Goal: Task Accomplishment & Management: Manage account settings

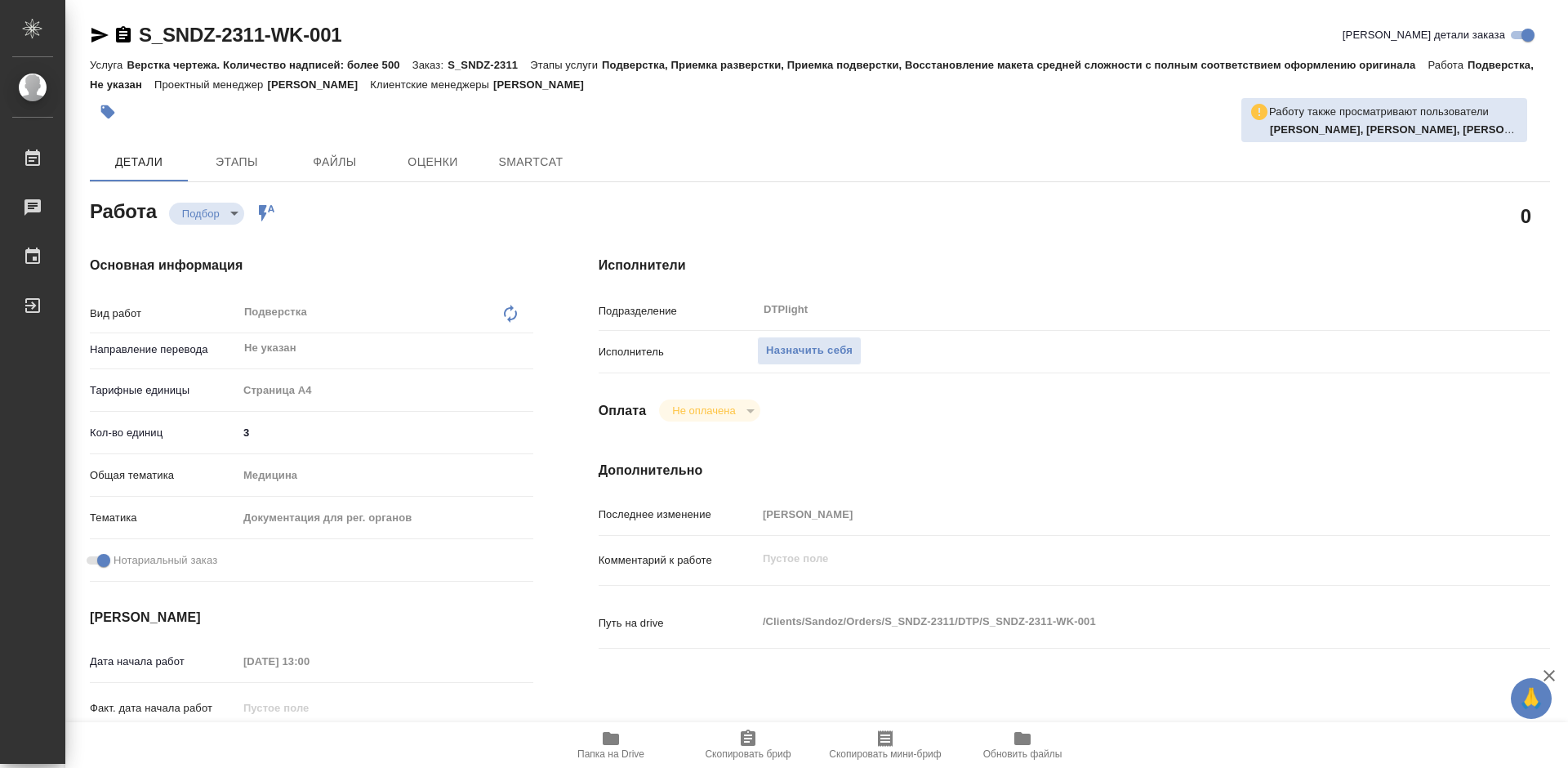
type textarea "x"
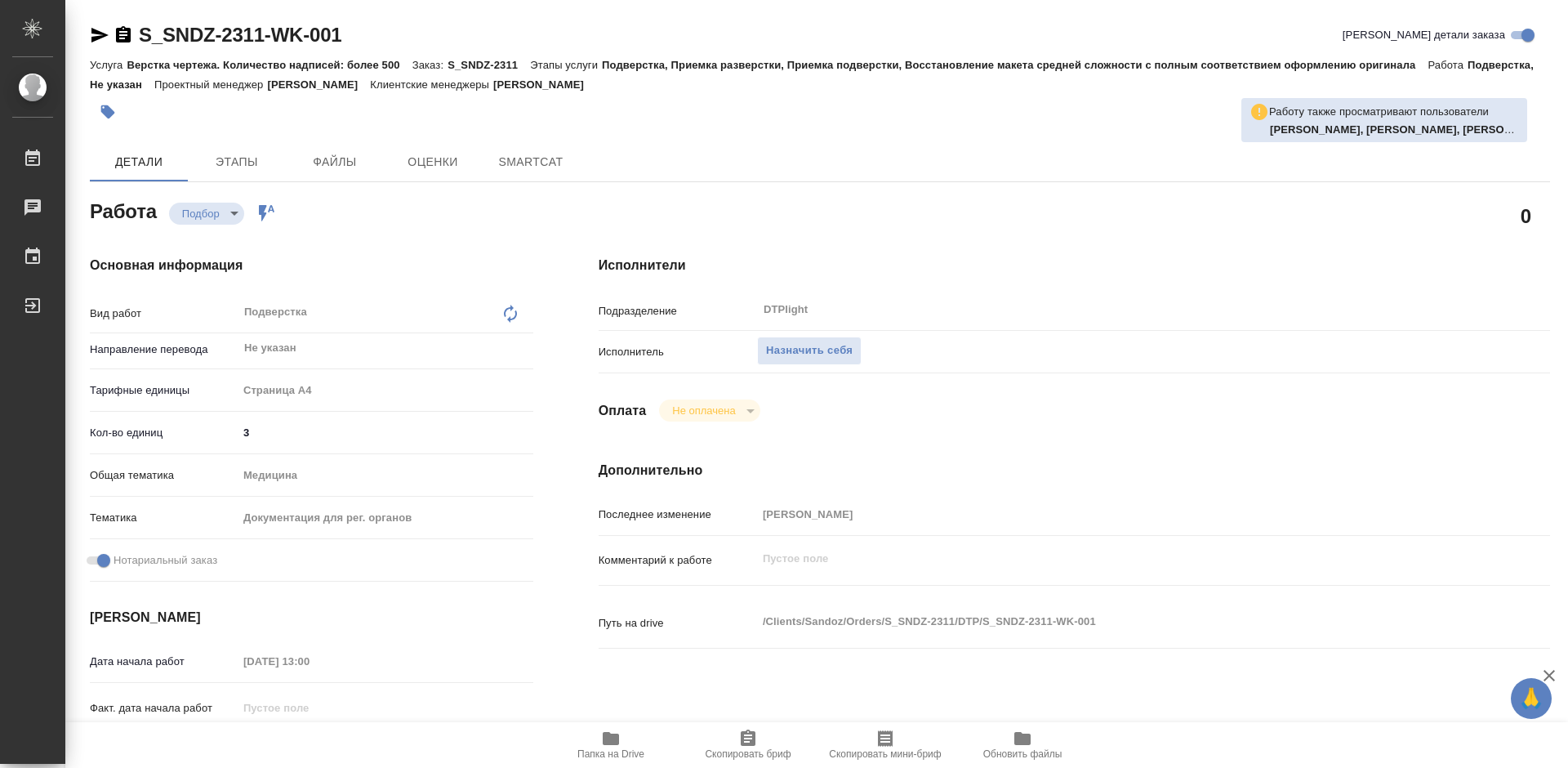
type textarea "x"
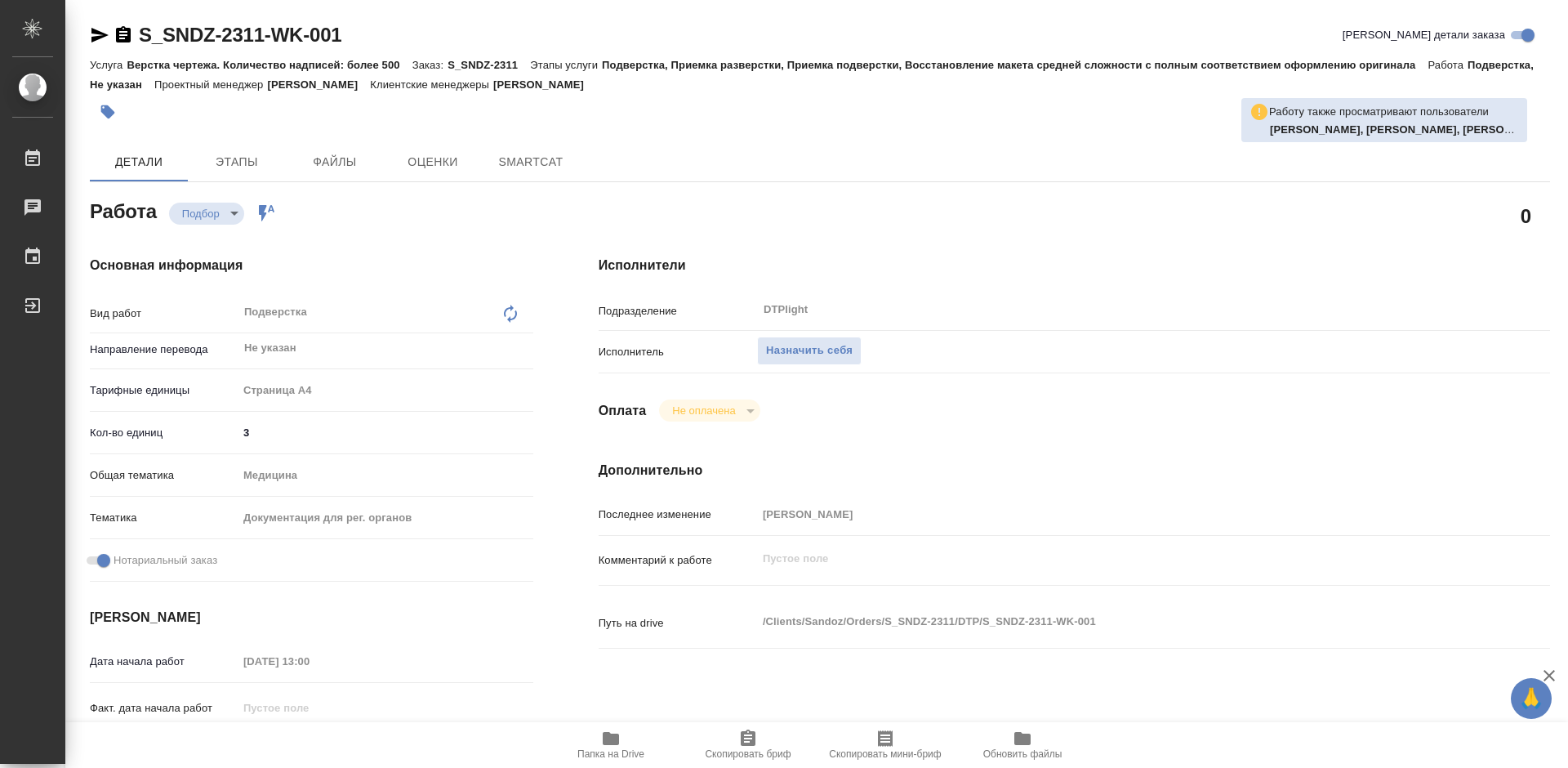
type textarea "x"
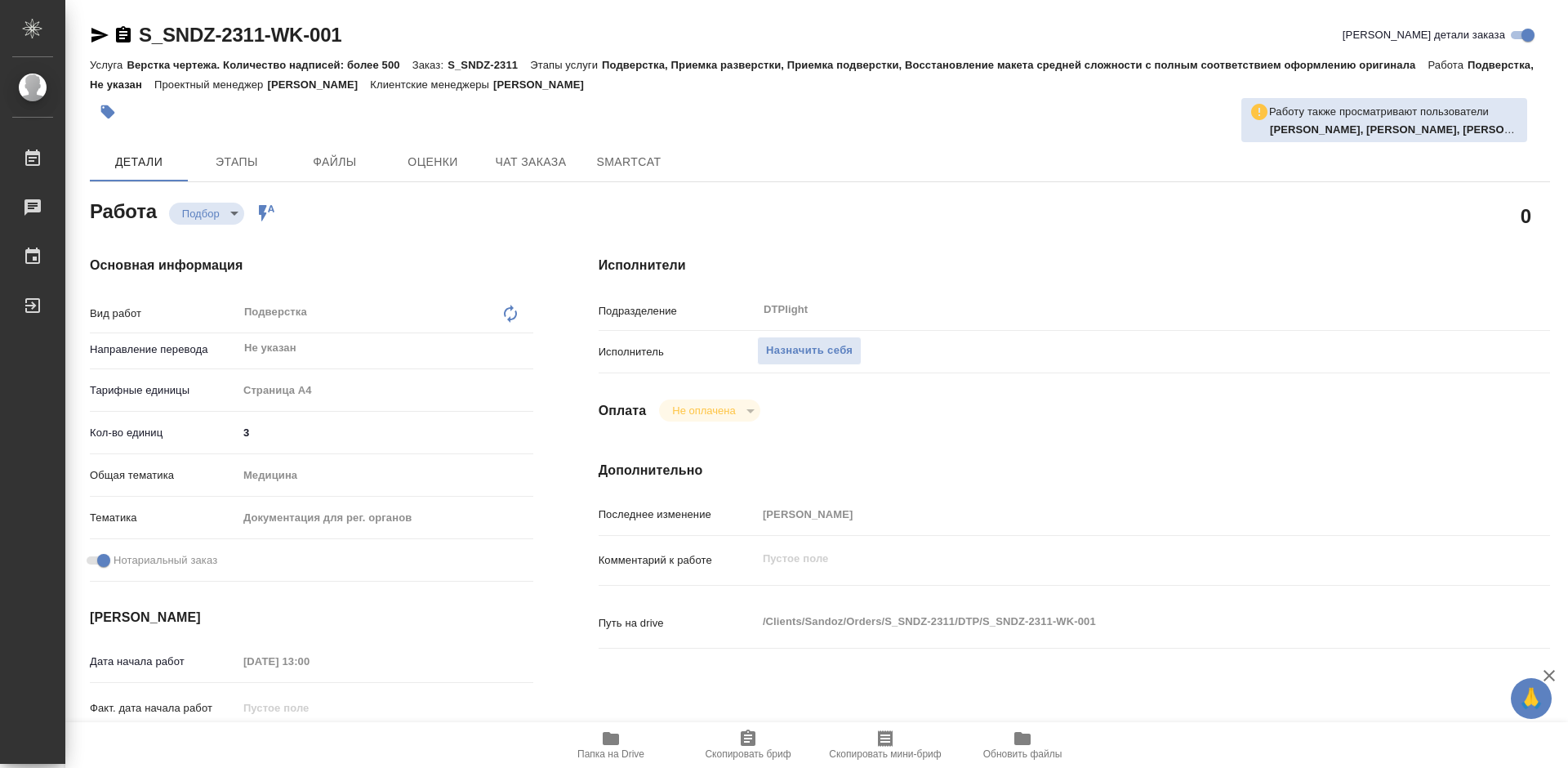
type textarea "x"
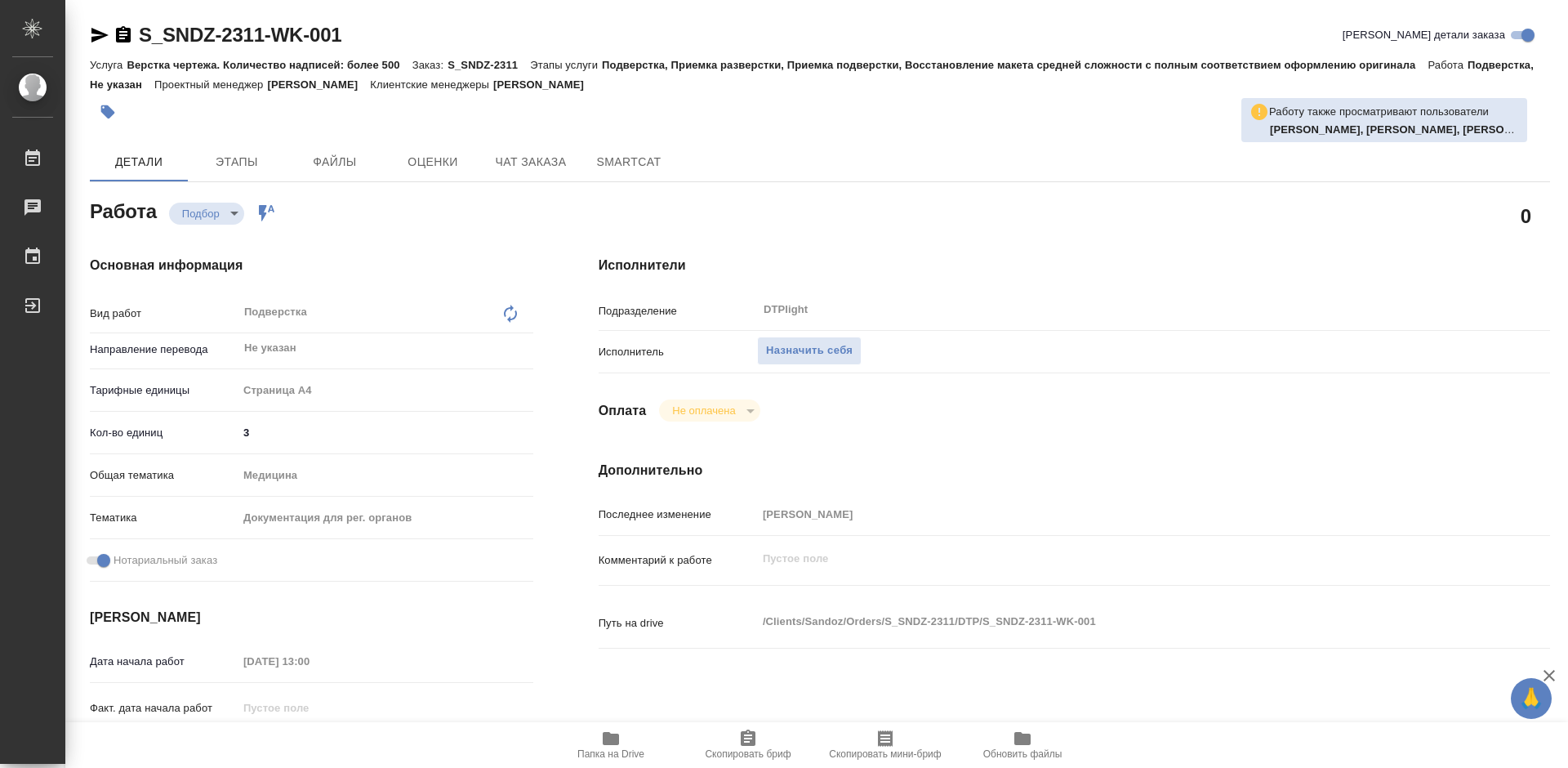
type textarea "x"
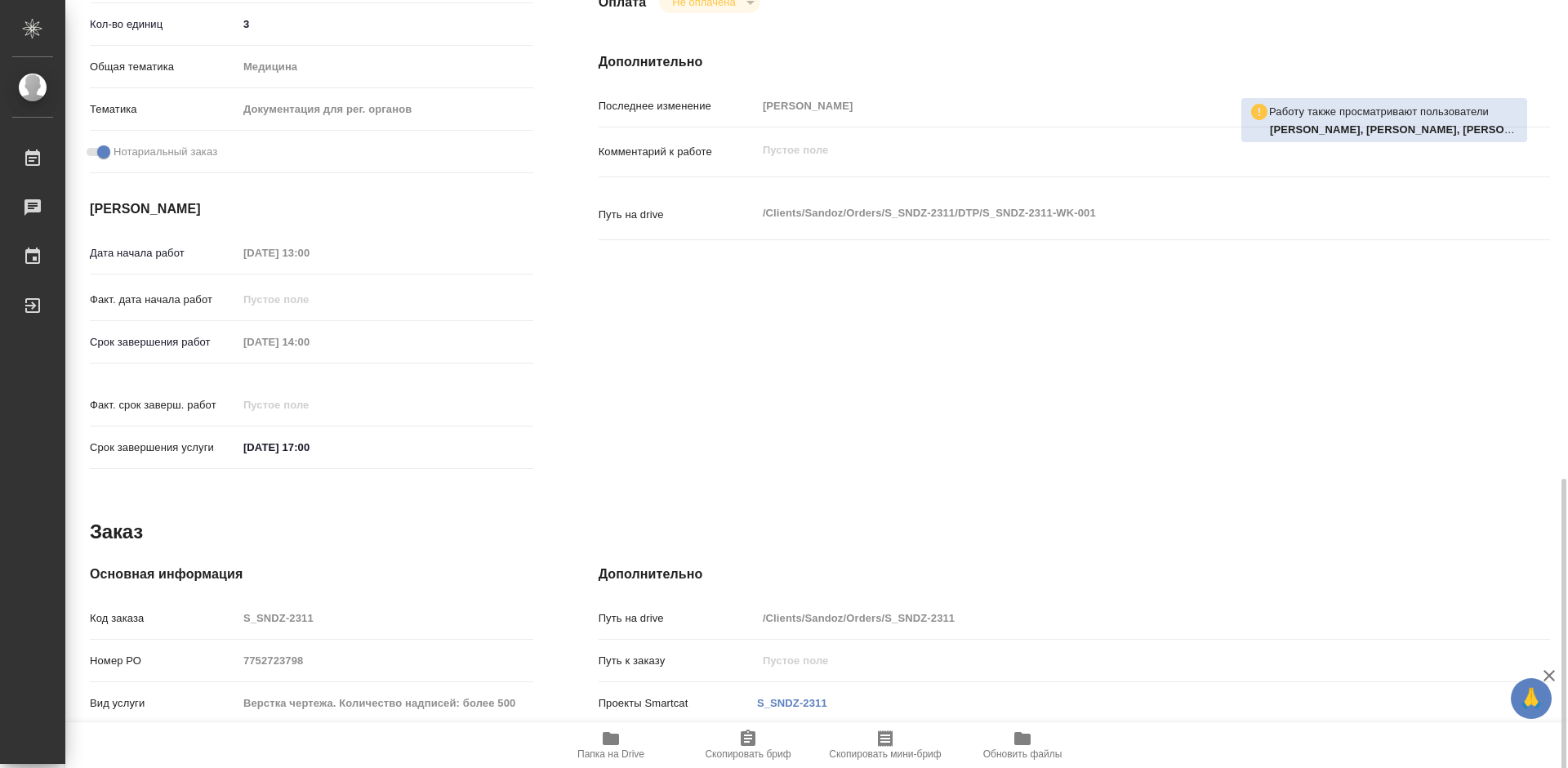
scroll to position [572, 0]
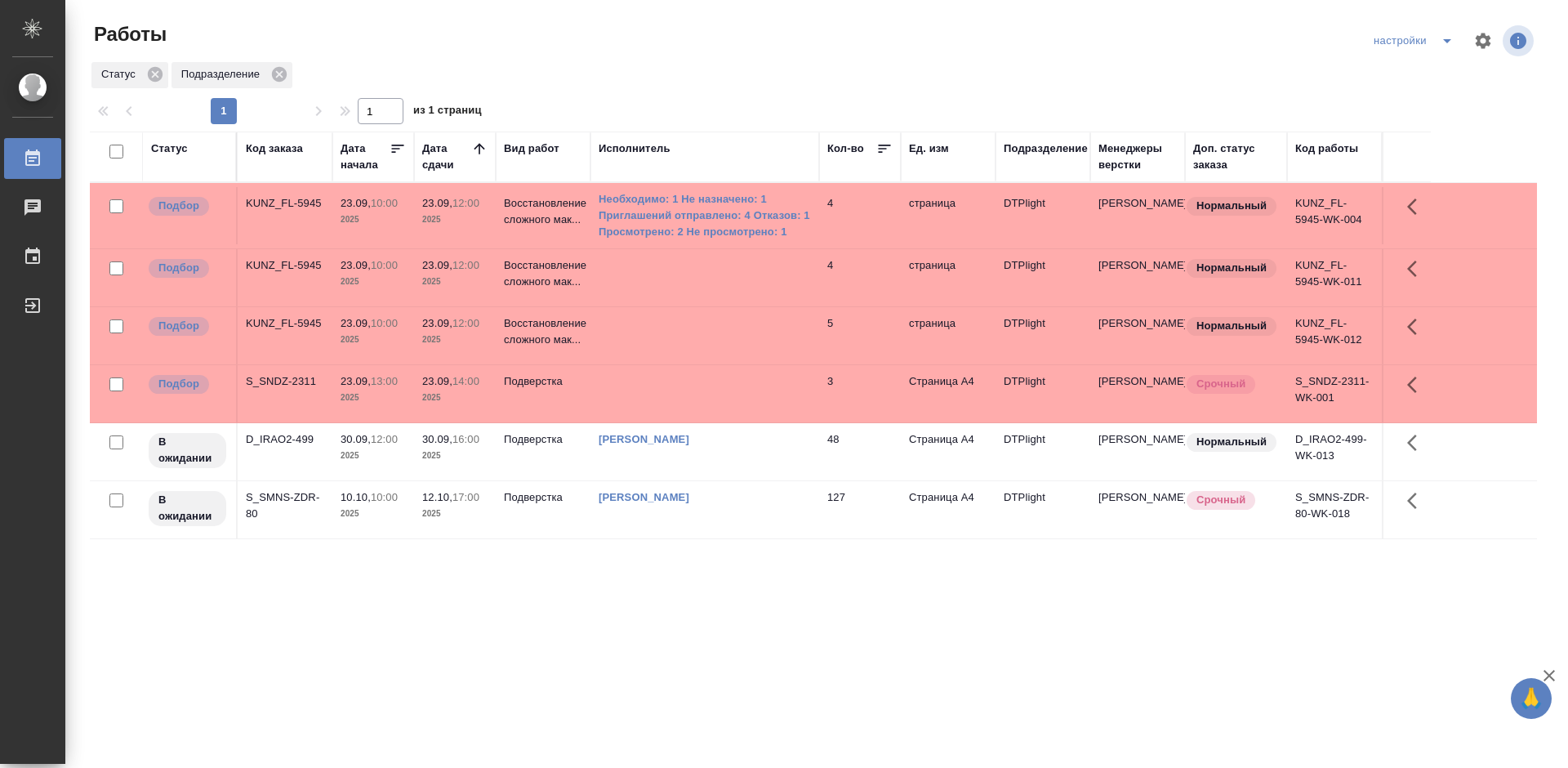
click at [756, 588] on div "Статус Код заказа Дата начала Дата сдачи Вид работ Исполнитель Кол-во Ед. изм П…" at bounding box center [813, 426] width 1448 height 588
click at [586, 572] on div "Статус Код заказа Дата начала Дата сдачи Вид работ Исполнитель Кол-во Ед. изм П…" at bounding box center [813, 426] width 1448 height 588
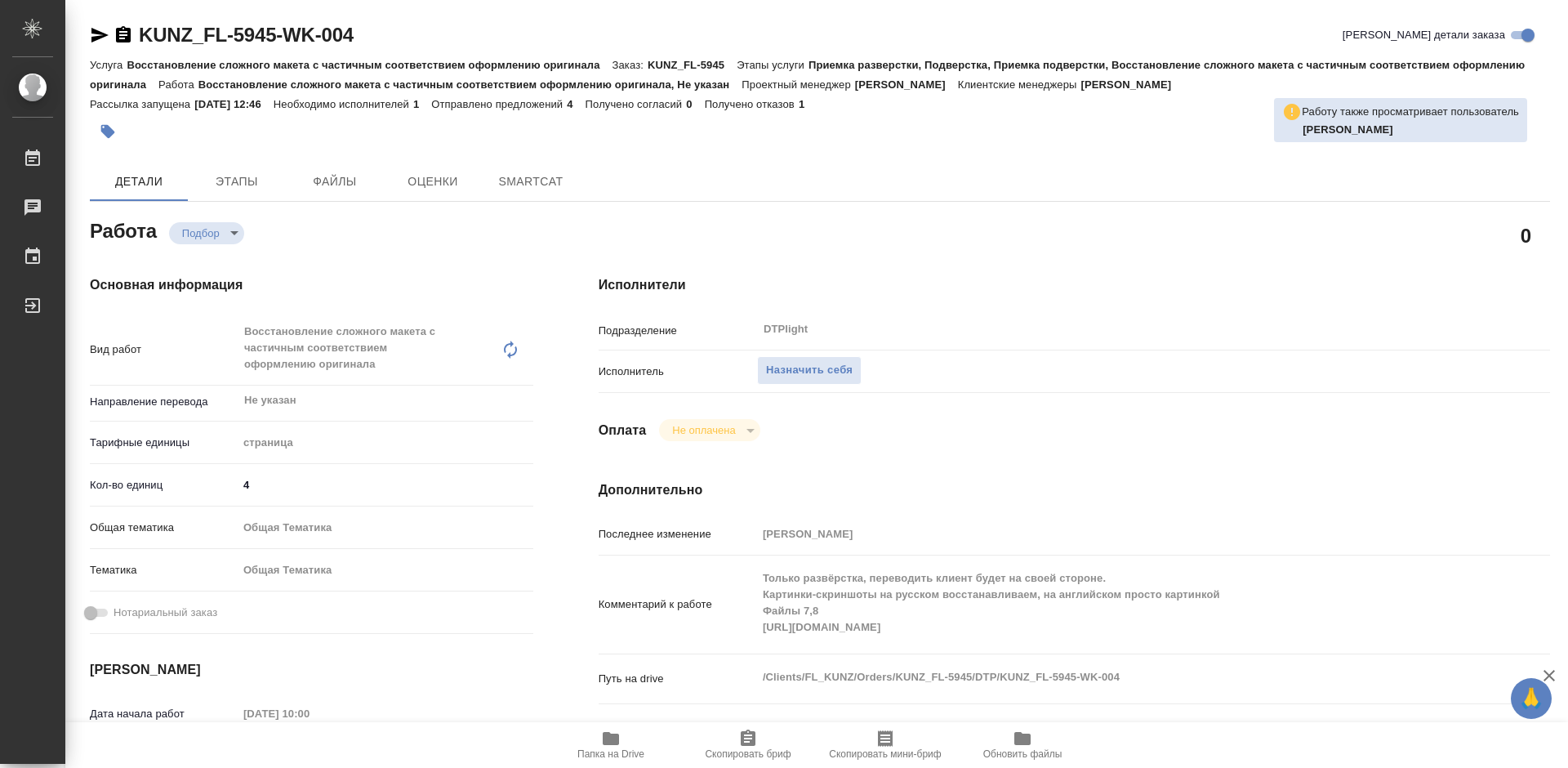
type textarea "x"
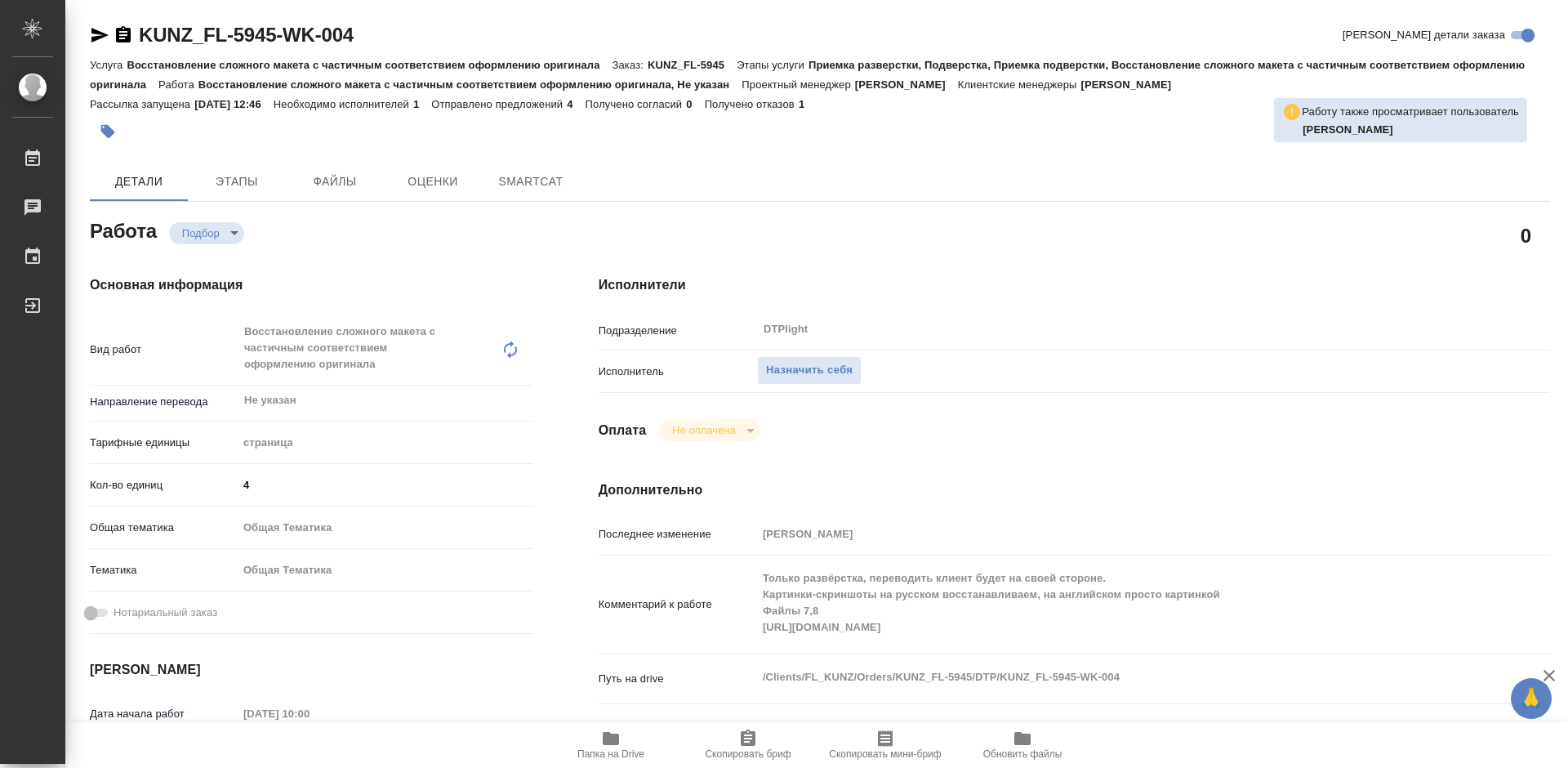
type textarea "x"
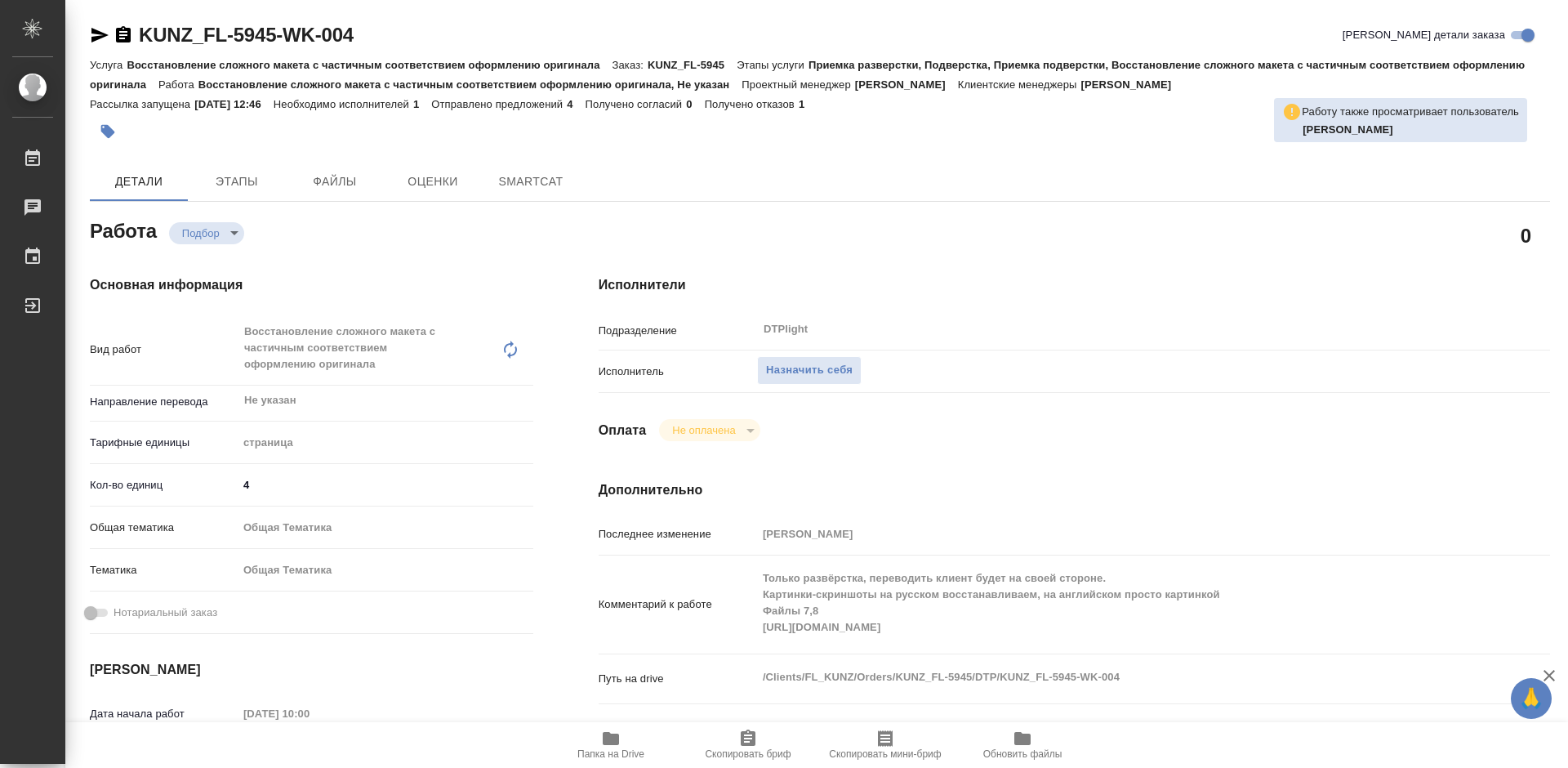
type textarea "x"
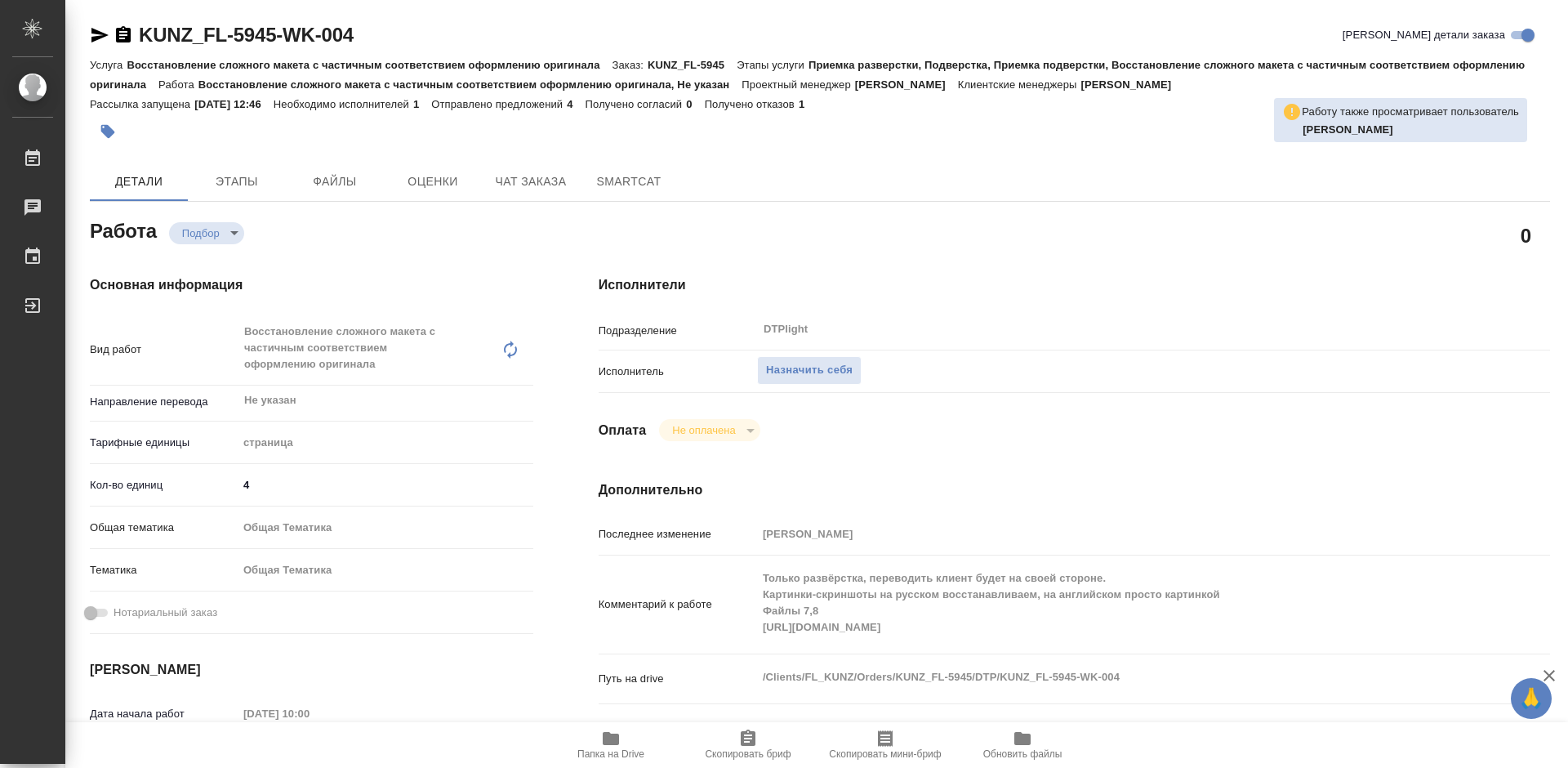
type textarea "x"
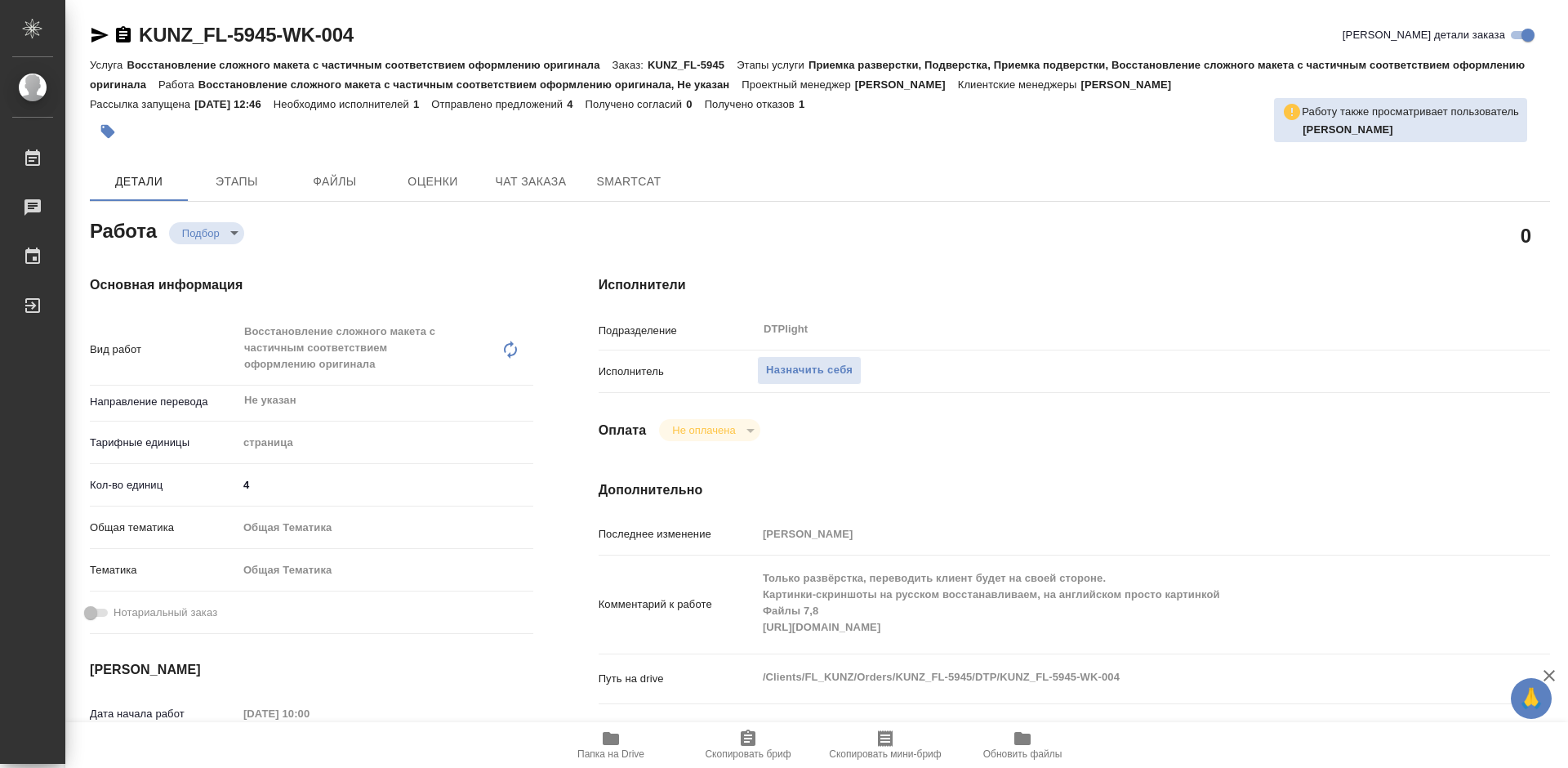
type textarea "x"
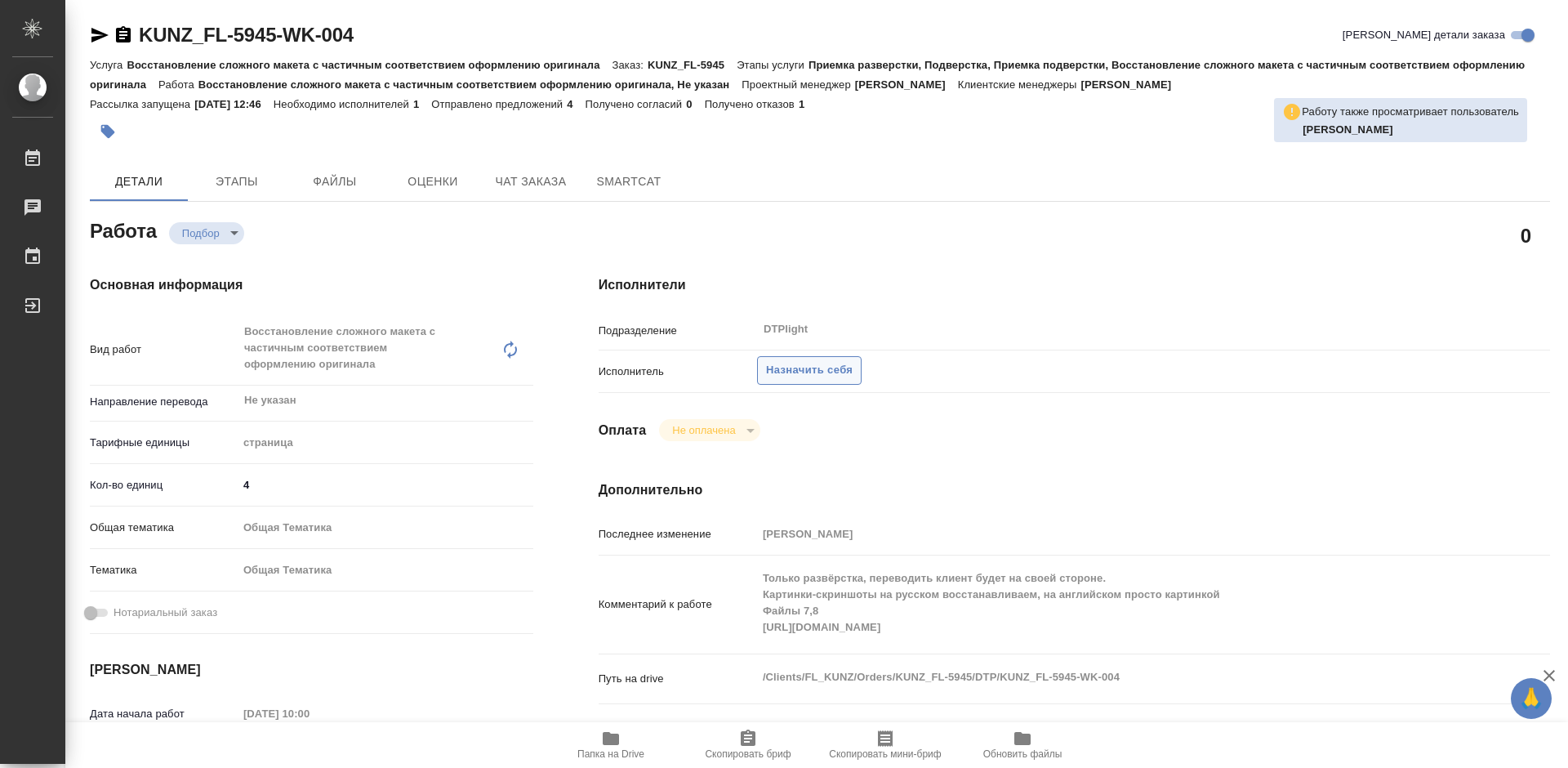
click at [826, 365] on span "Назначить себя" at bounding box center [809, 370] width 87 height 19
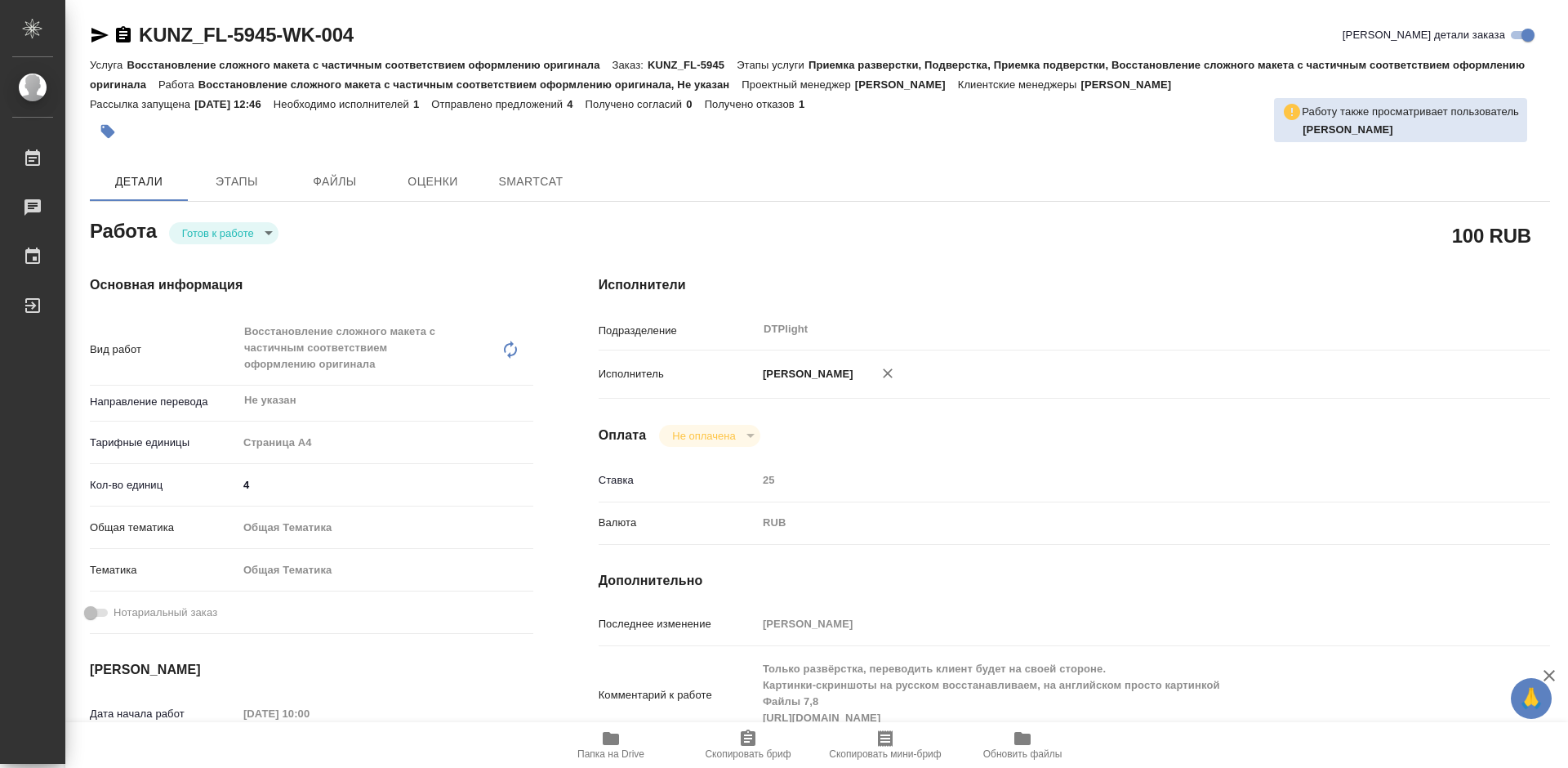
type textarea "x"
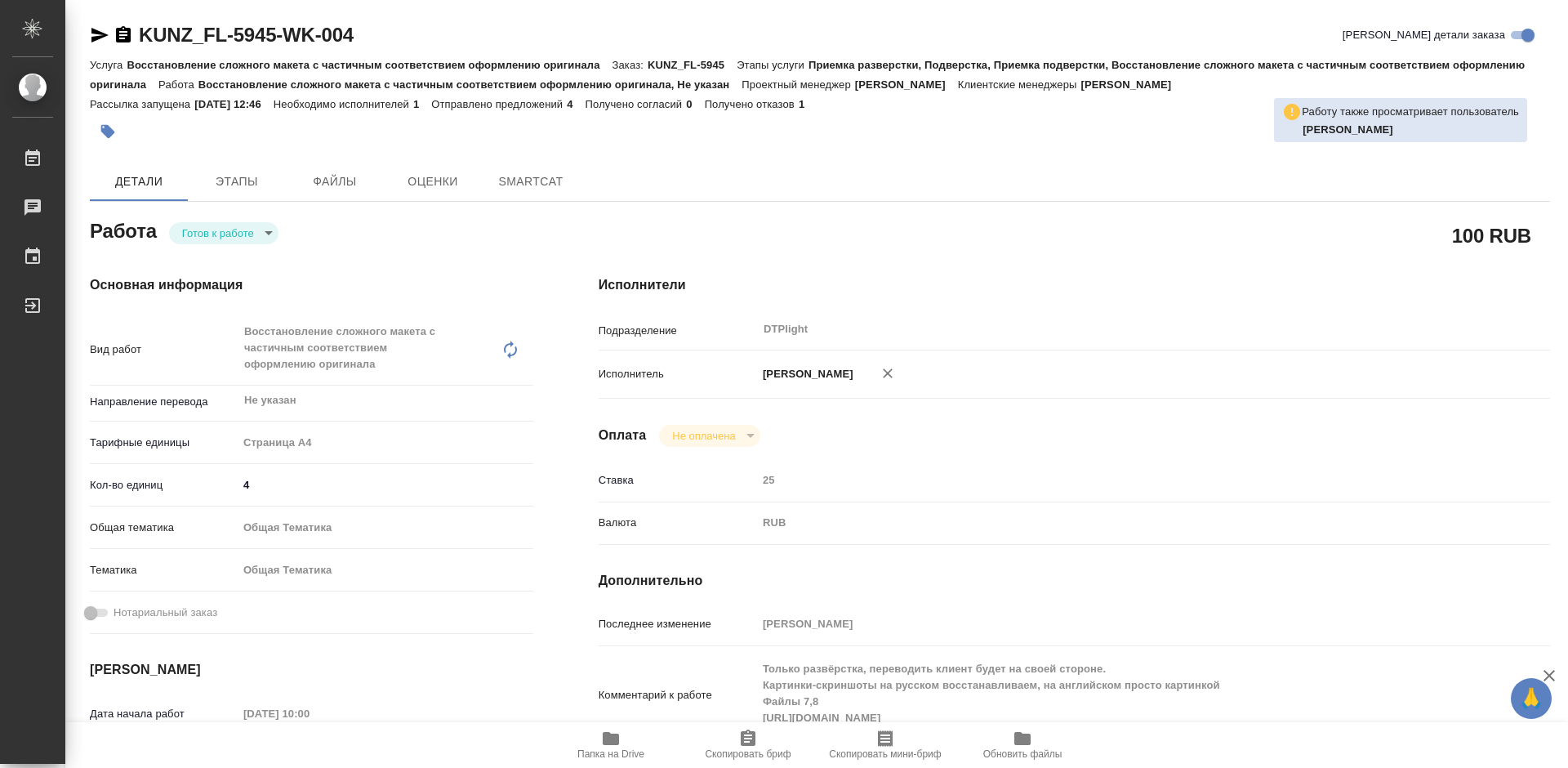
type textarea "x"
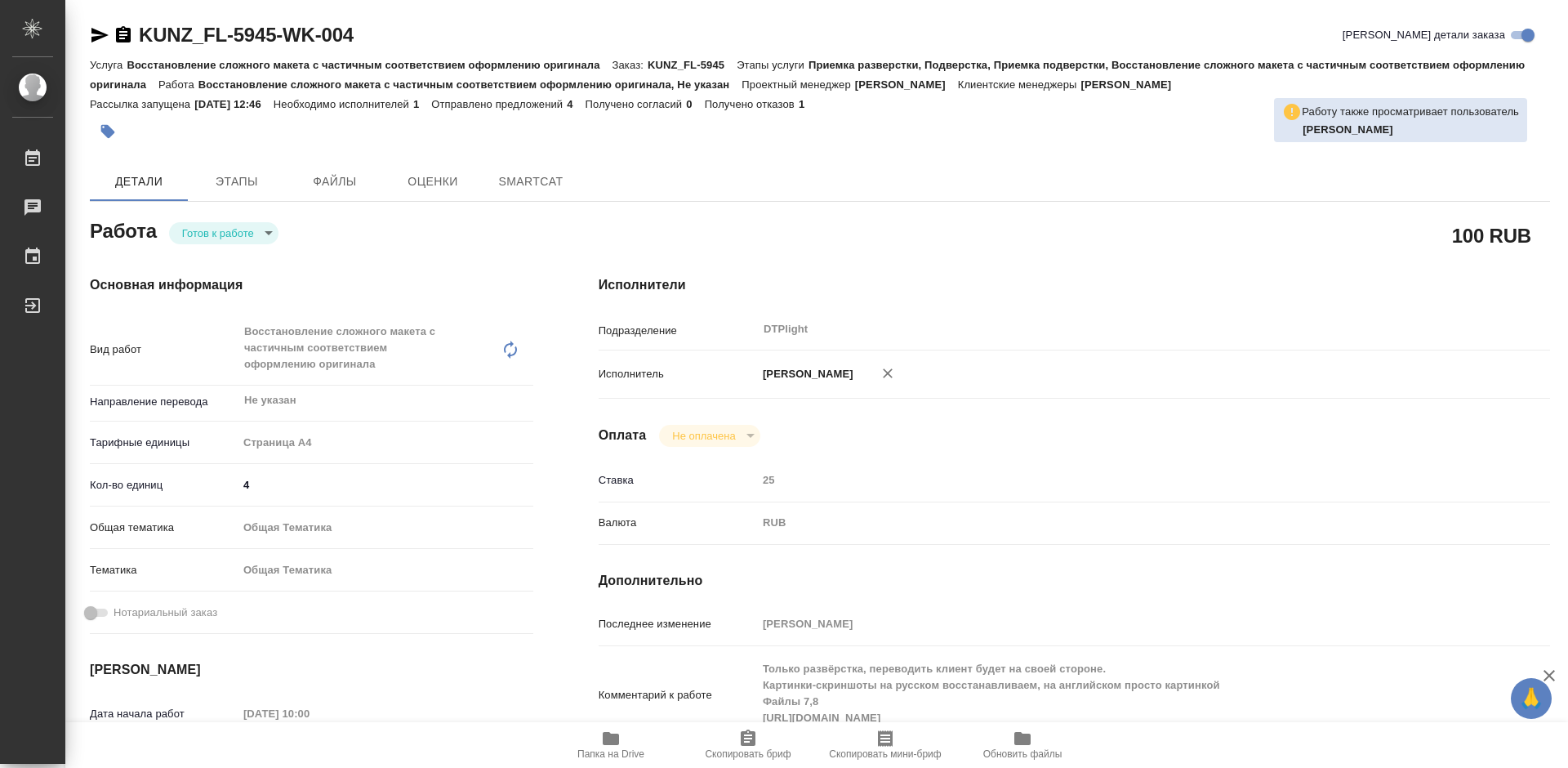
type textarea "x"
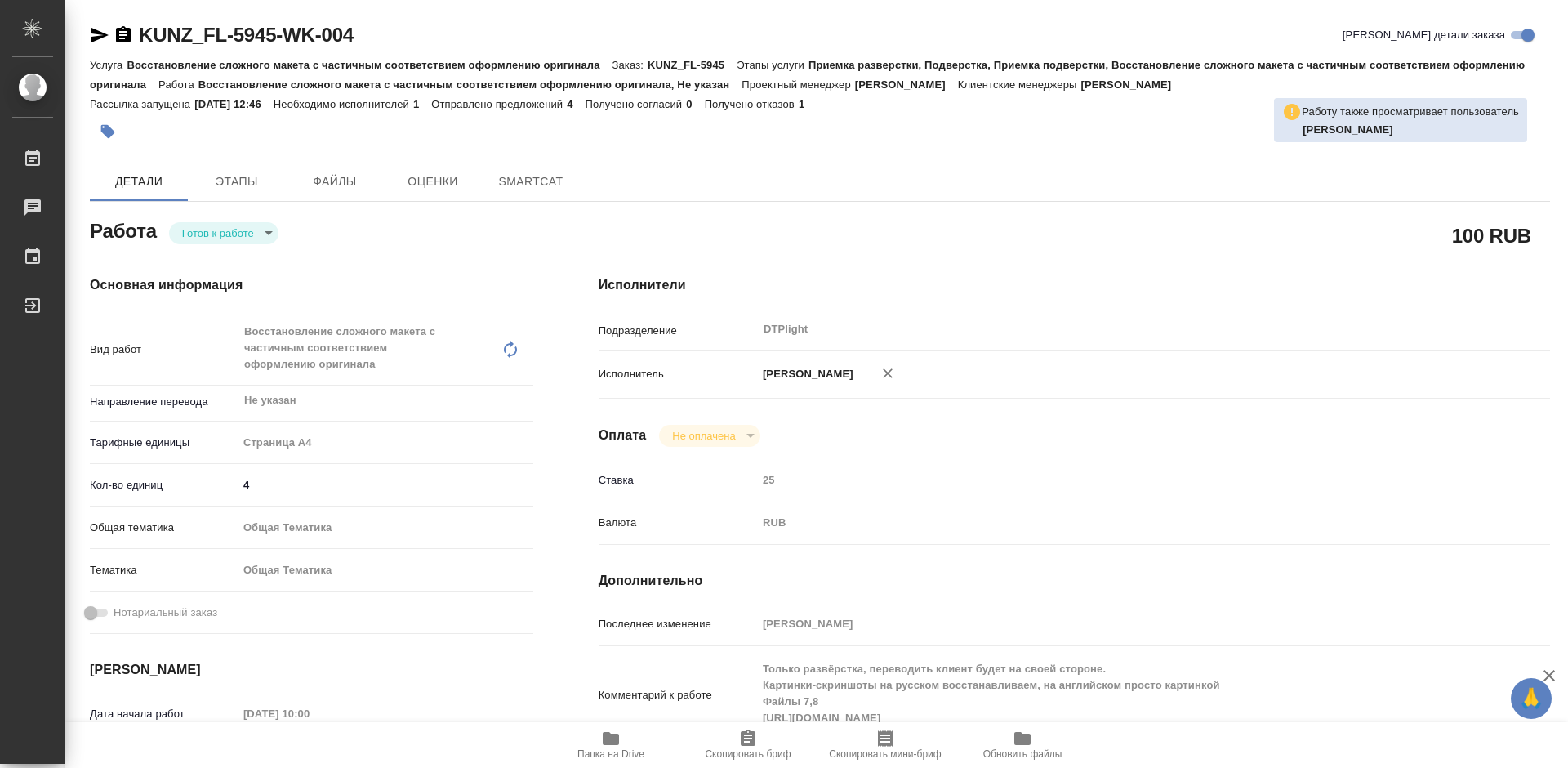
type textarea "x"
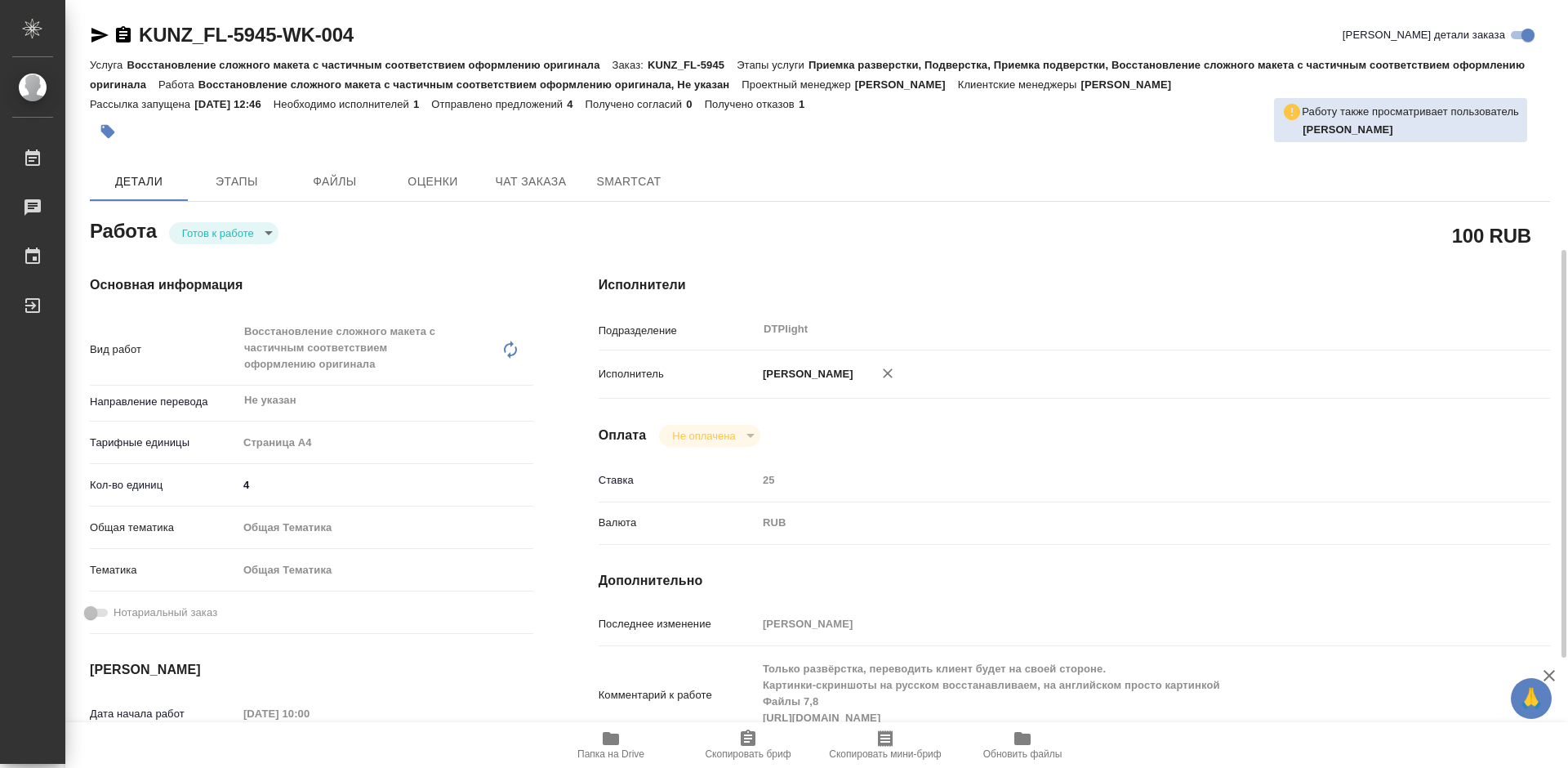
scroll to position [245, 0]
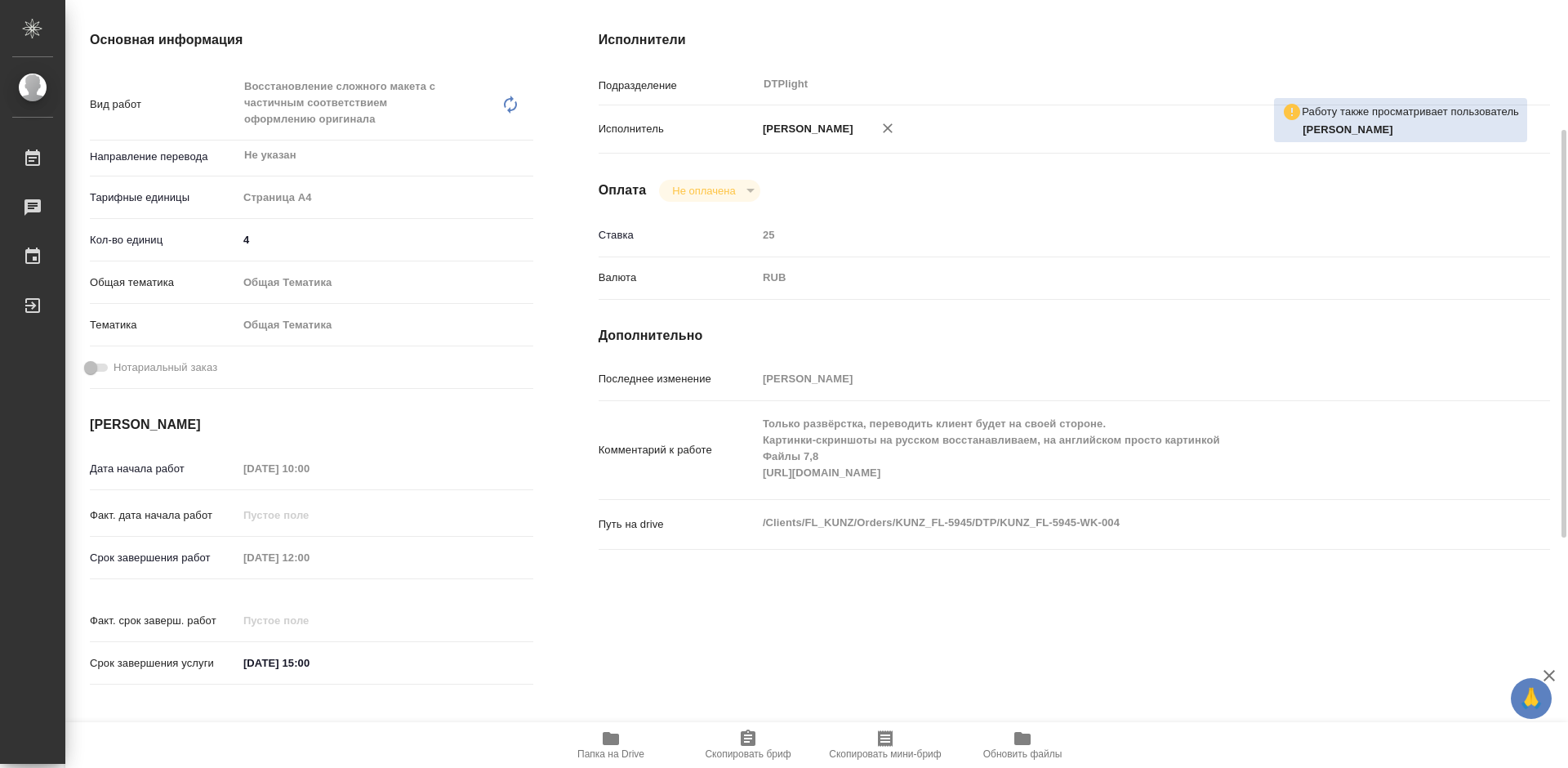
type textarea "x"
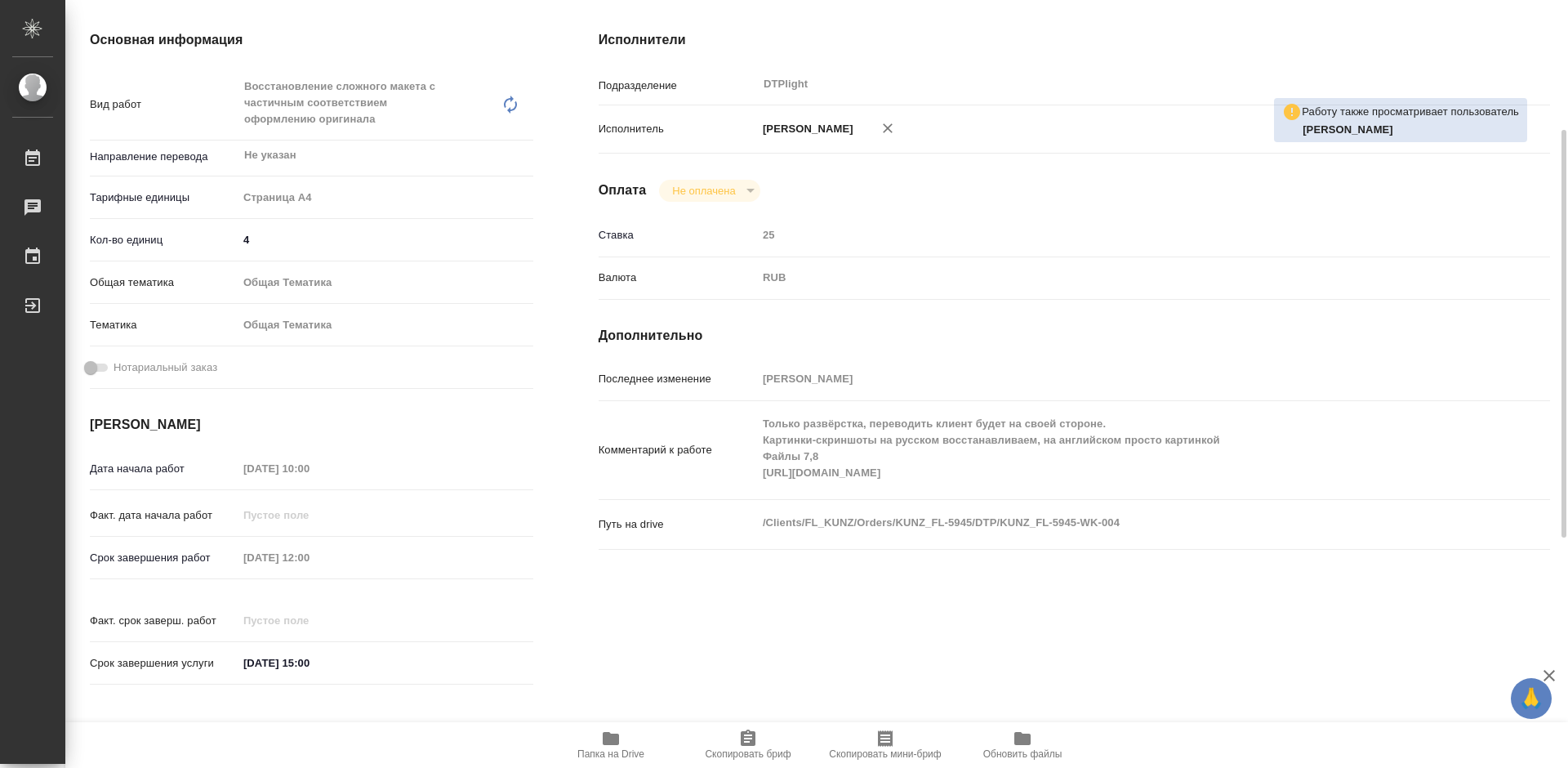
type textarea "x"
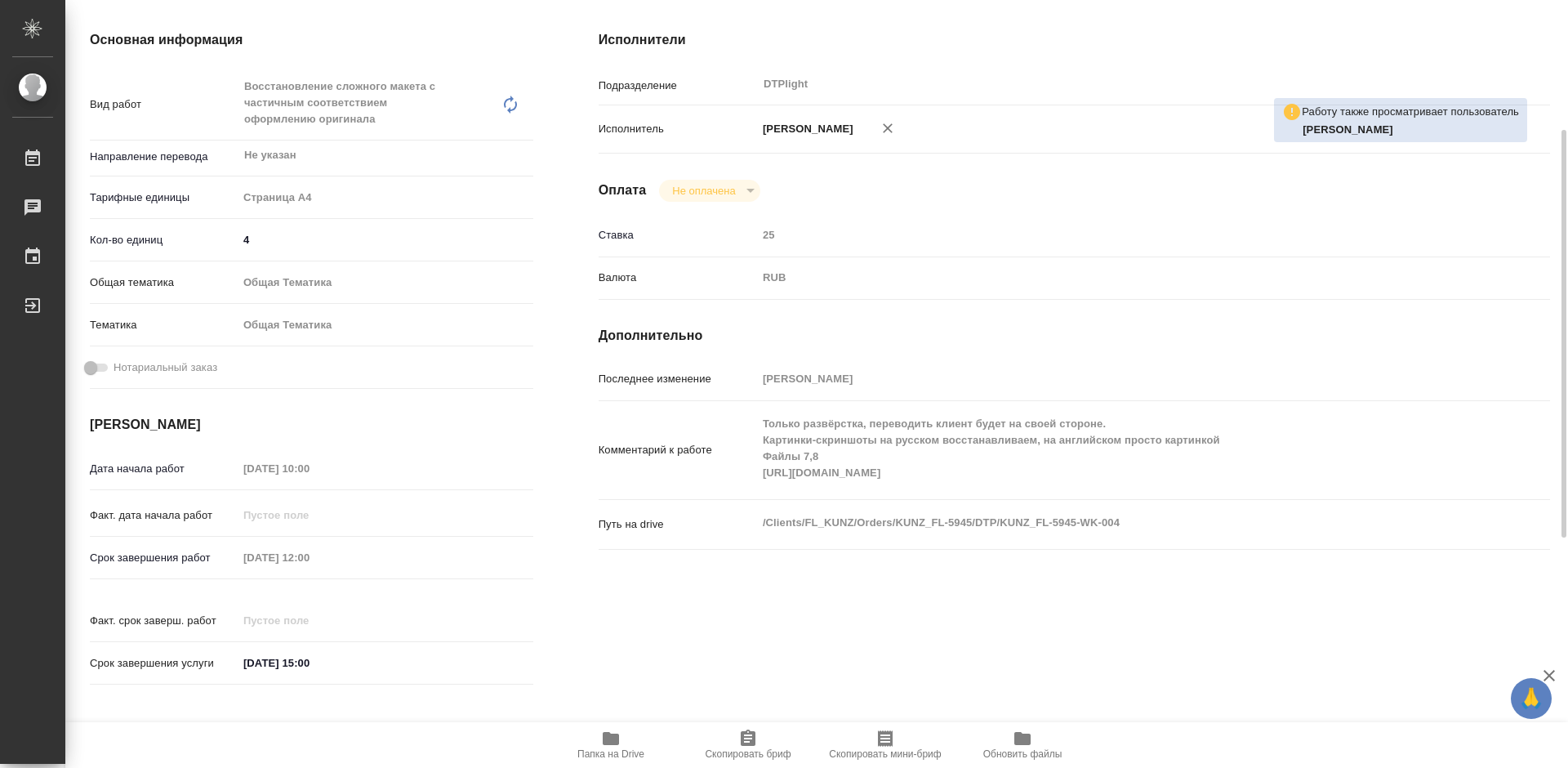
scroll to position [163, 0]
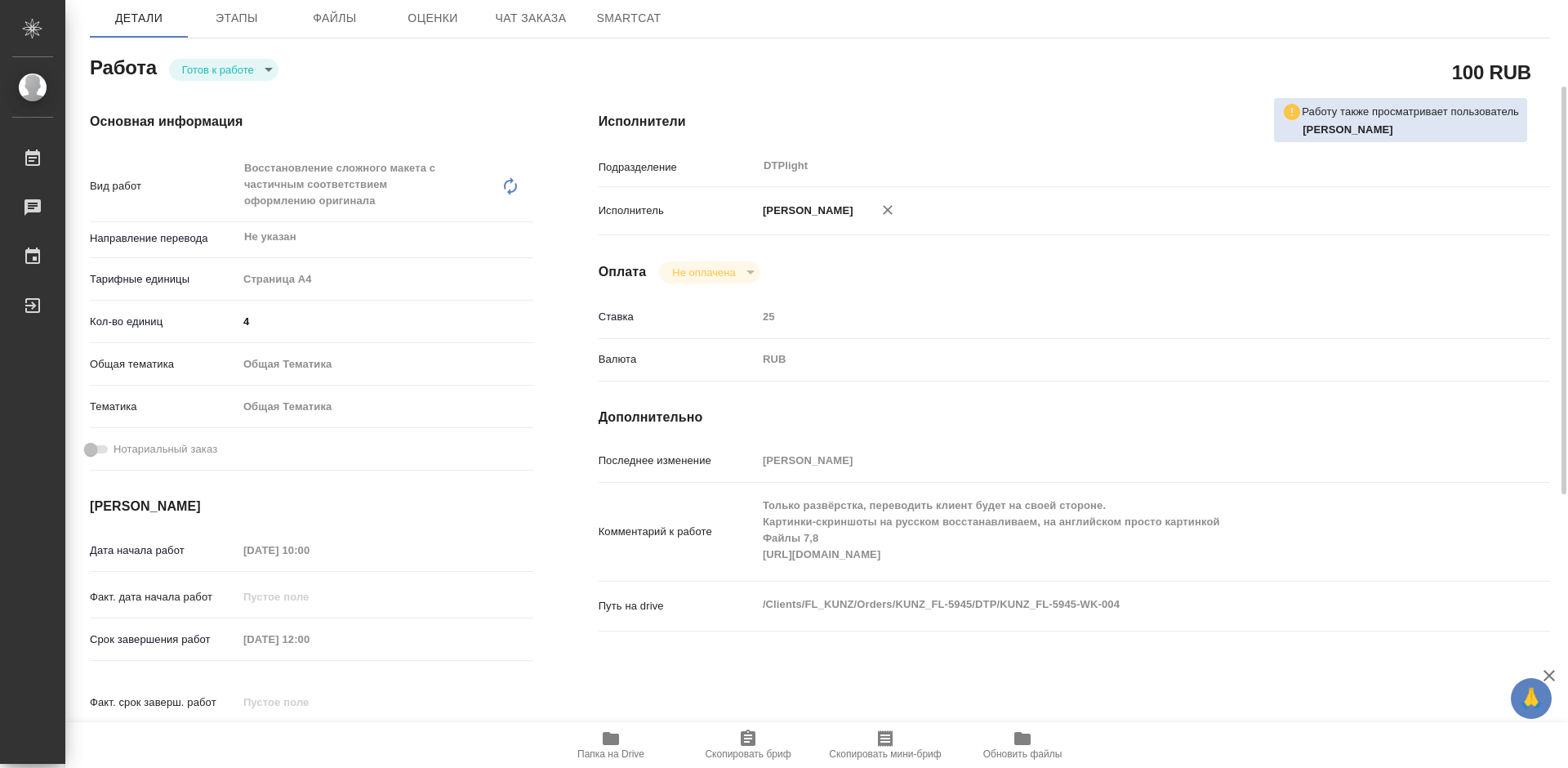
click at [622, 738] on span "Папка на Drive" at bounding box center [611, 744] width 118 height 31
click at [198, 70] on body "🙏 .cls-1 fill:#fff; AWATERA Tretyakova Mariya Работы 0 Чаты График Выйти KUNZ_F…" at bounding box center [784, 384] width 1568 height 768
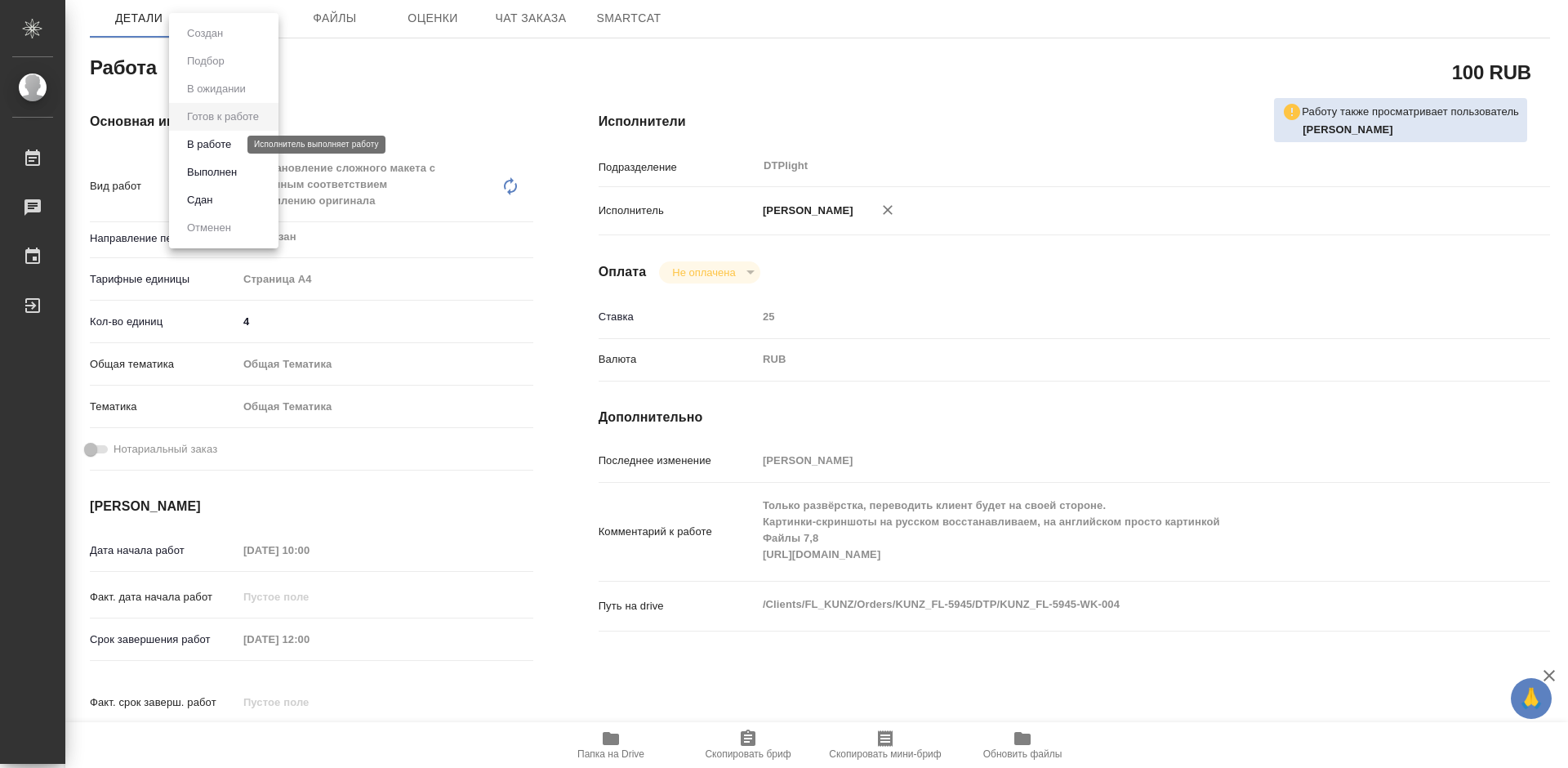
click at [217, 141] on button "В работе" at bounding box center [209, 144] width 54 height 18
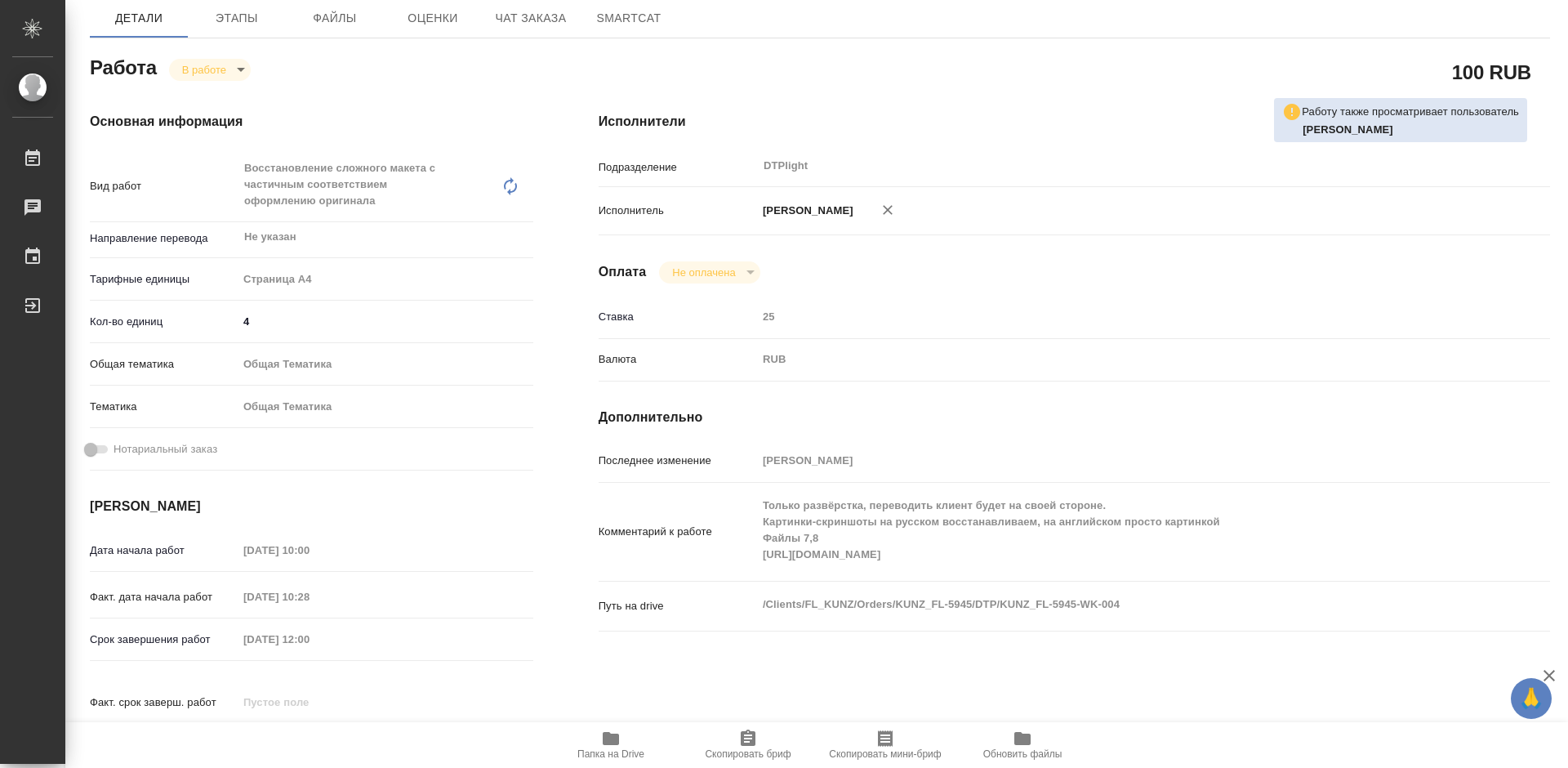
type textarea "x"
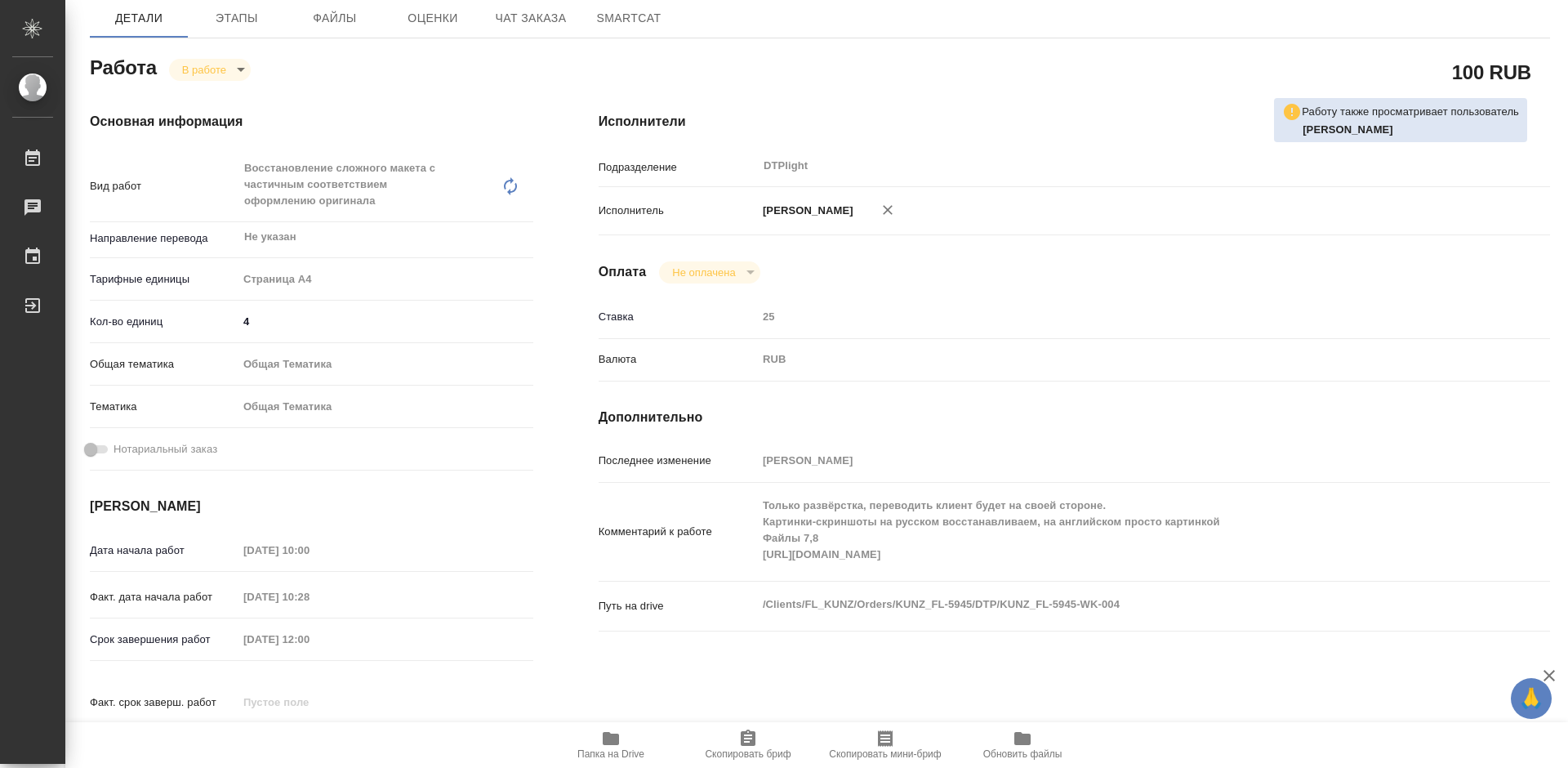
type textarea "x"
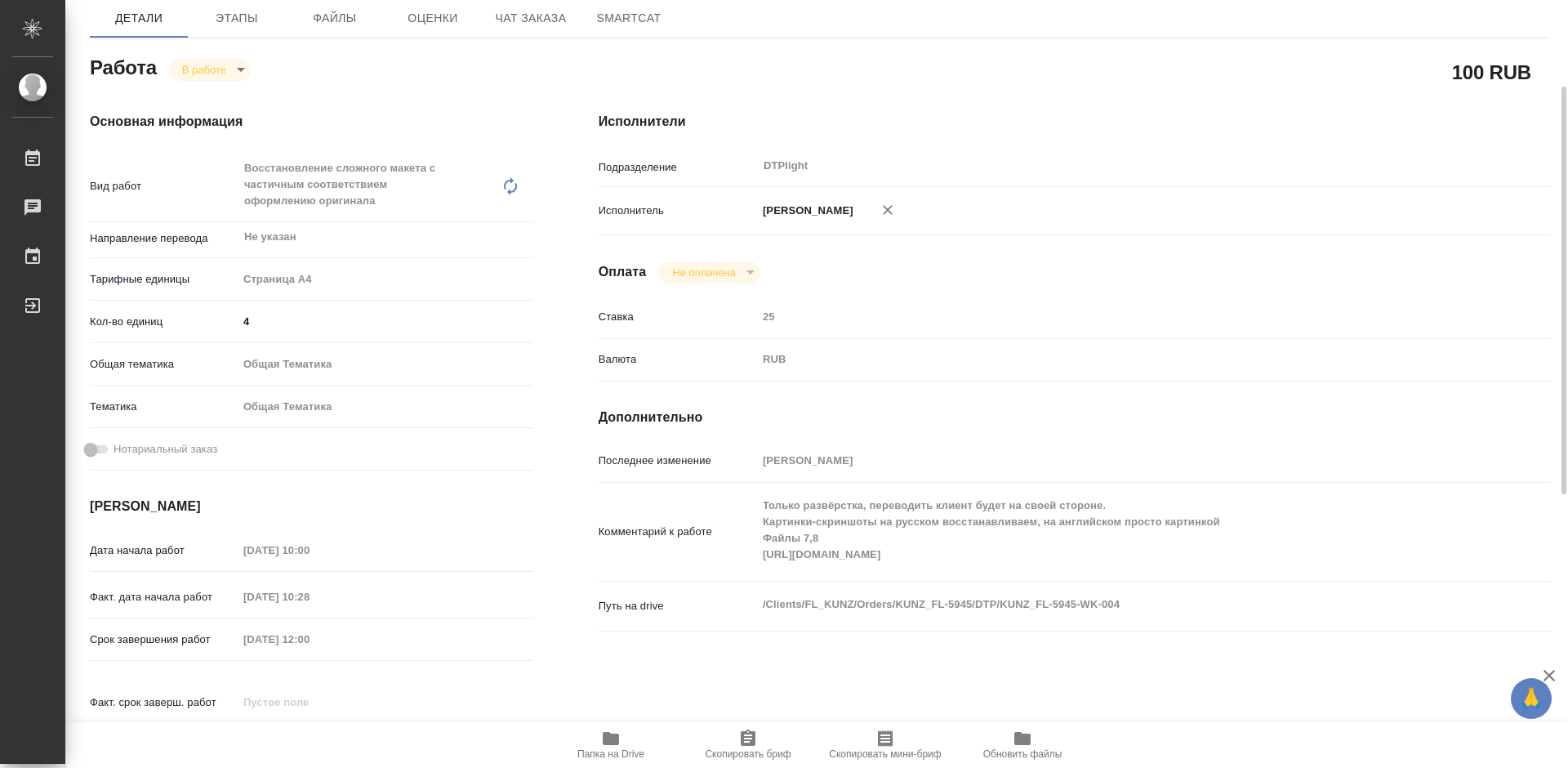
type textarea "x"
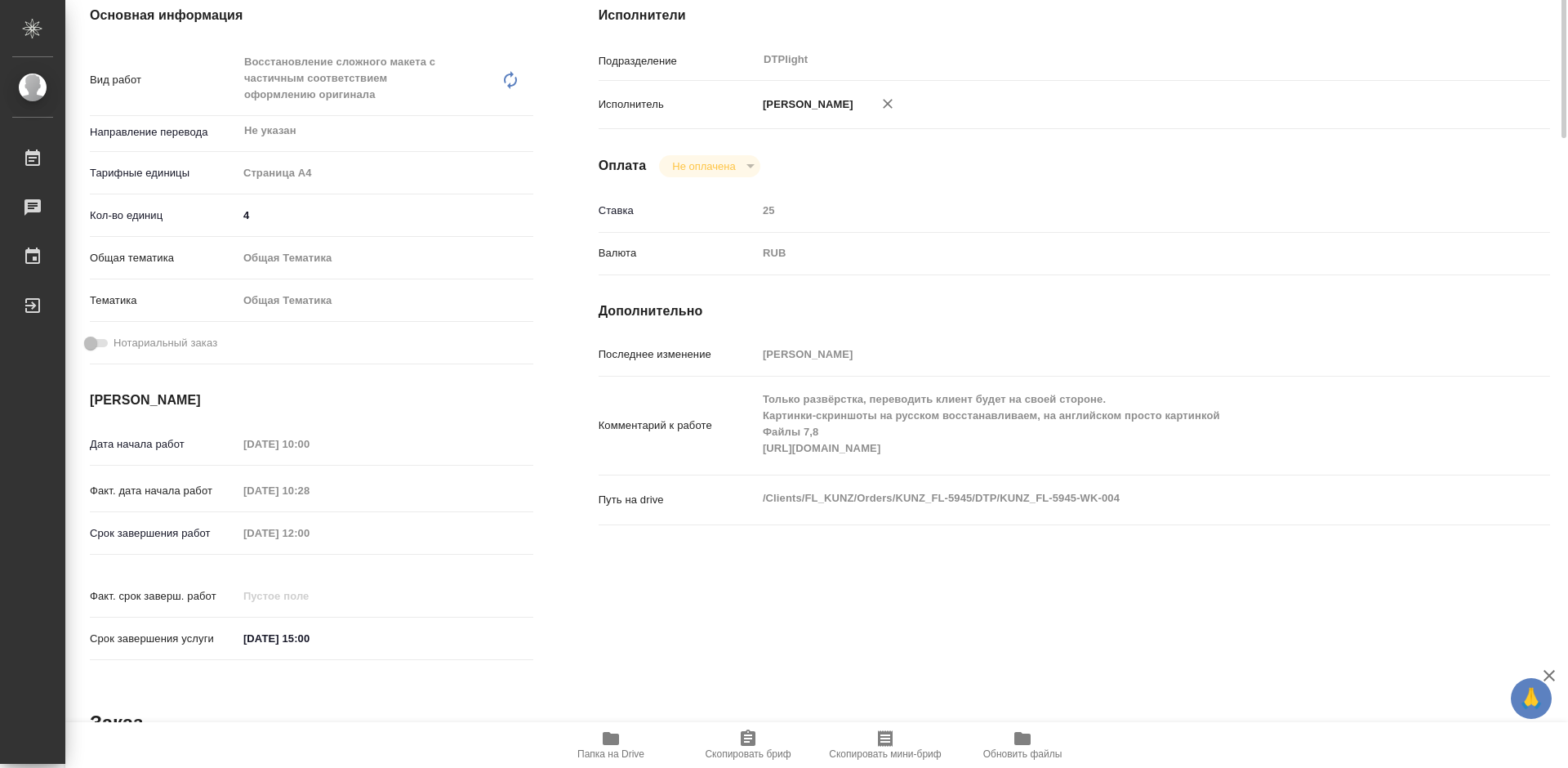
scroll to position [0, 0]
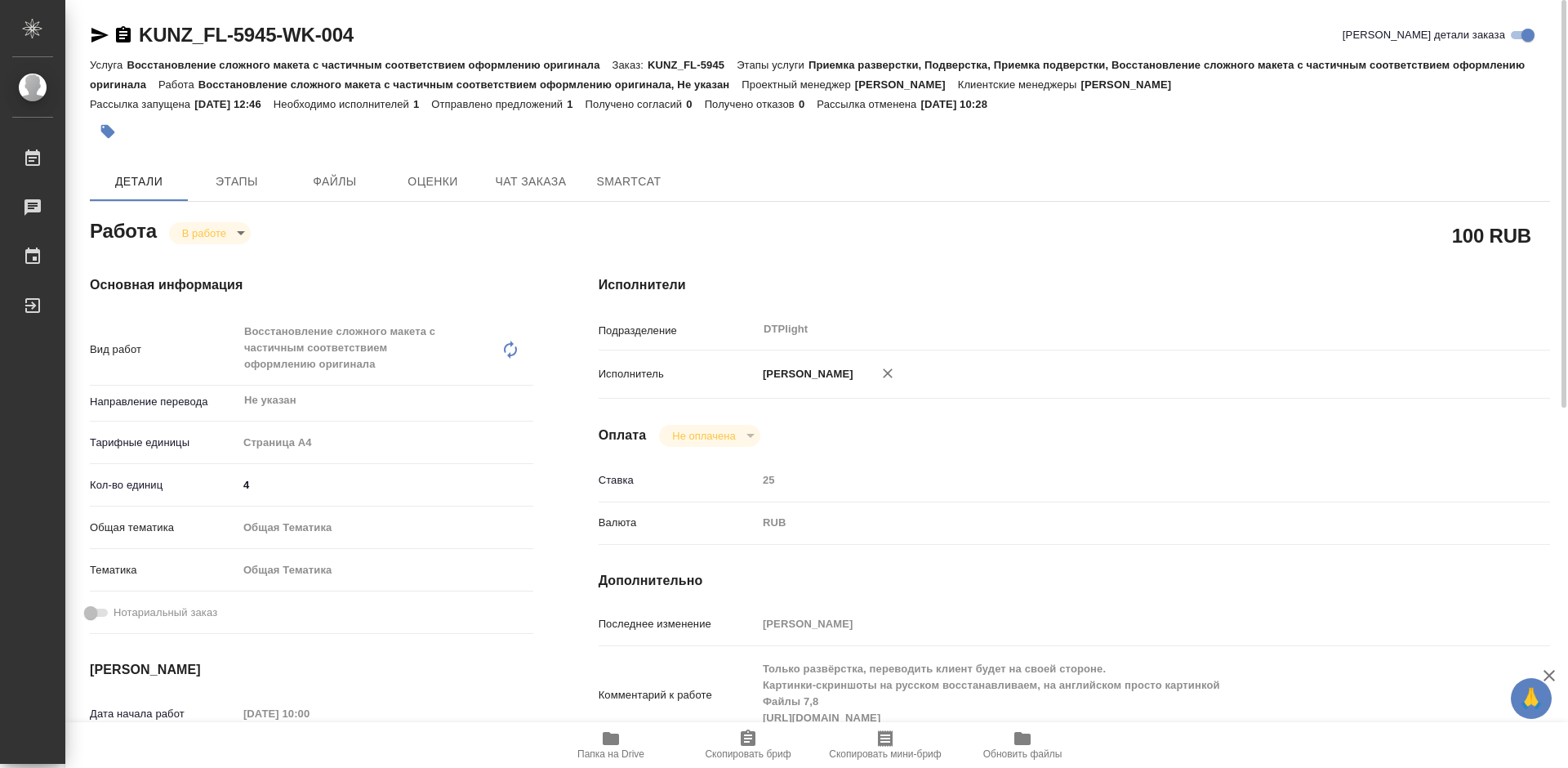
click at [97, 32] on icon "button" at bounding box center [100, 35] width 17 height 15
